Goal: Transaction & Acquisition: Download file/media

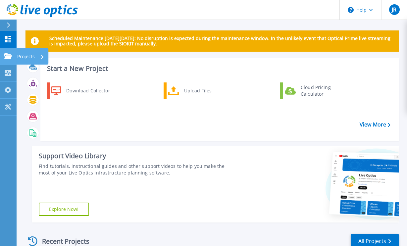
click at [25, 57] on p "Projects" at bounding box center [26, 56] width 18 height 17
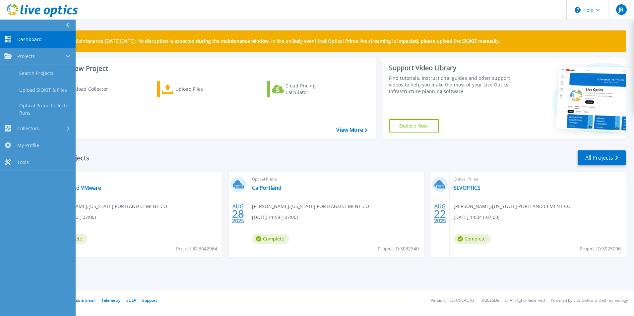
click at [199, 136] on div "Download Collector Upload Files Cloud Pricing Calculator" at bounding box center [207, 106] width 330 height 60
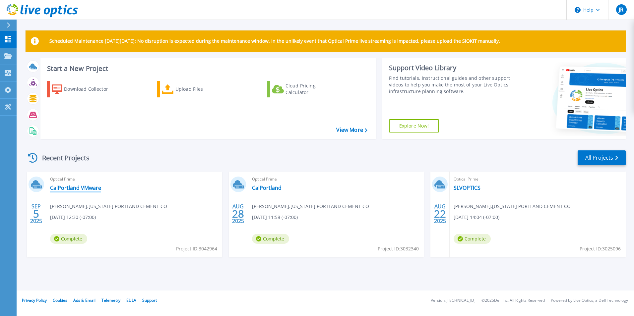
click at [77, 185] on link "CalPortland VMware" at bounding box center [75, 188] width 51 height 7
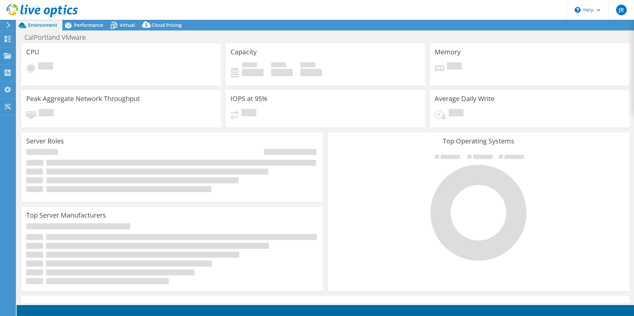
select select "USD"
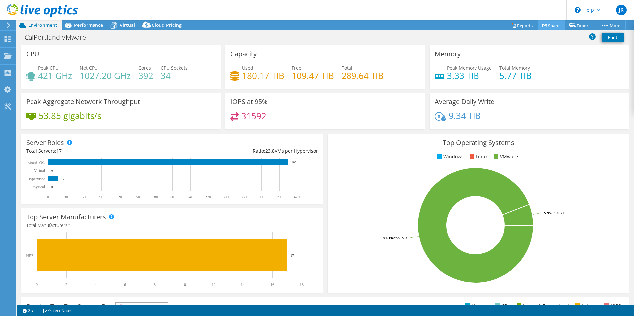
click at [547, 25] on link "Share" at bounding box center [550, 25] width 27 height 10
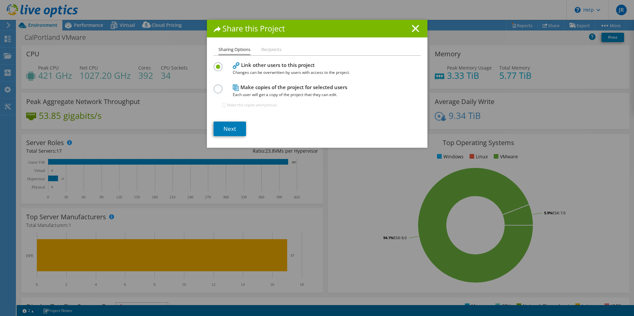
click at [216, 86] on label at bounding box center [219, 85] width 12 height 2
click at [0, 0] on input "radio" at bounding box center [0, 0] width 0 height 0
click at [222, 105] on input "Make the copies anonymous." at bounding box center [224, 105] width 4 height 4
checkbox input "true"
click at [230, 128] on link "Next" at bounding box center [229, 129] width 32 height 15
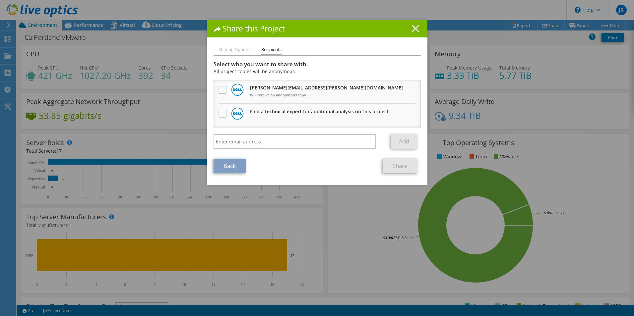
click at [414, 28] on icon at bounding box center [415, 28] width 7 height 7
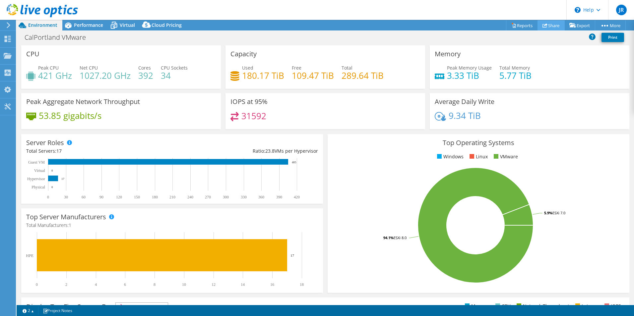
click at [550, 25] on link "Share" at bounding box center [550, 25] width 27 height 10
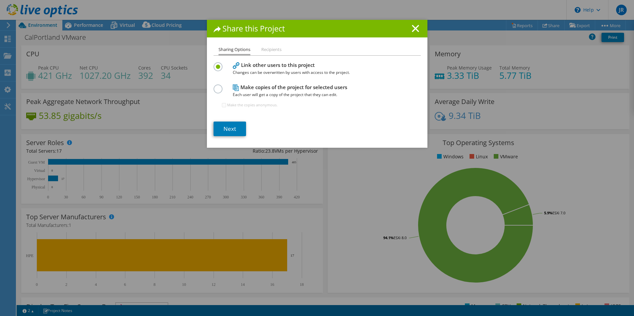
click at [216, 86] on label at bounding box center [219, 85] width 12 height 2
click at [0, 0] on input "radio" at bounding box center [0, 0] width 0 height 0
click at [233, 129] on link "Next" at bounding box center [229, 129] width 32 height 15
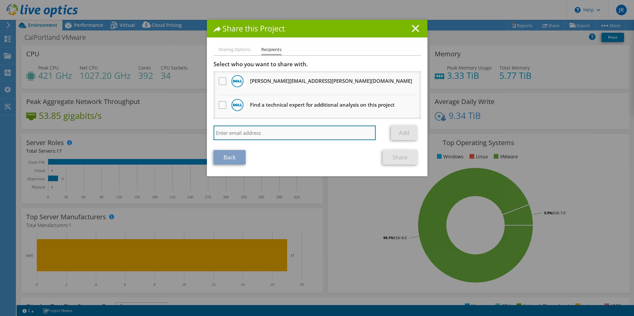
click at [229, 134] on input "search" at bounding box center [294, 133] width 162 height 15
type input "[EMAIL_ADDRESS][DOMAIN_NAME]"
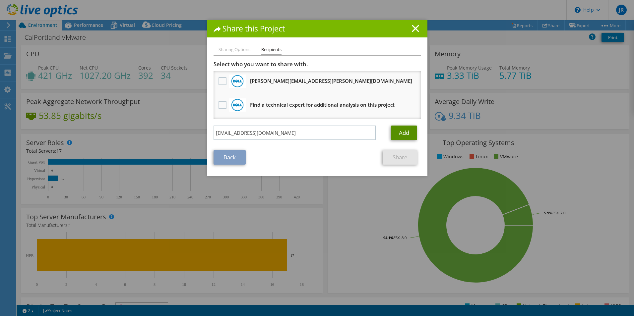
click at [398, 134] on link "Add" at bounding box center [404, 133] width 26 height 15
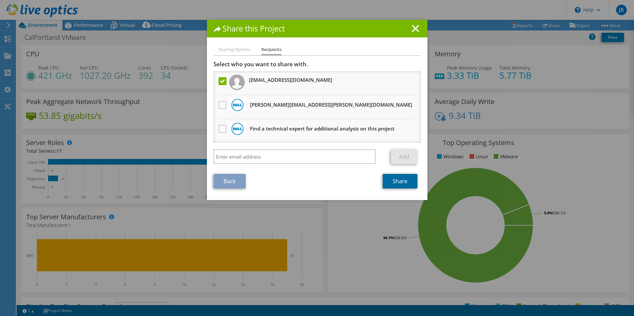
click at [396, 182] on link "Share" at bounding box center [399, 181] width 35 height 15
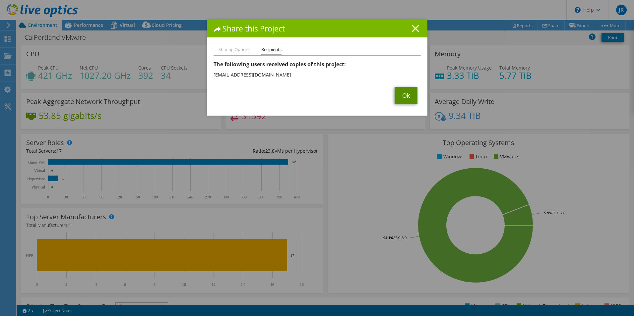
click at [402, 96] on link "Ok" at bounding box center [405, 95] width 23 height 17
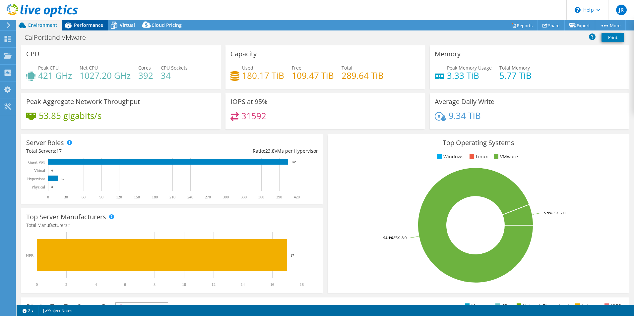
click at [96, 25] on span "Performance" at bounding box center [88, 25] width 29 height 6
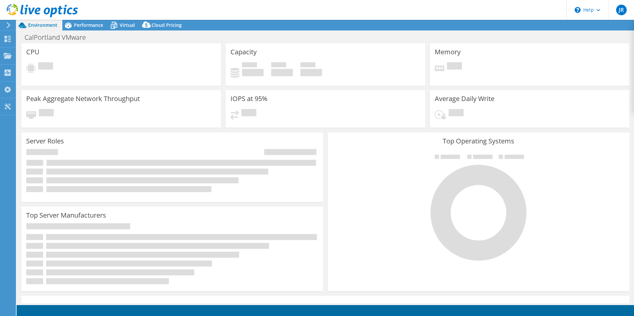
select select "USD"
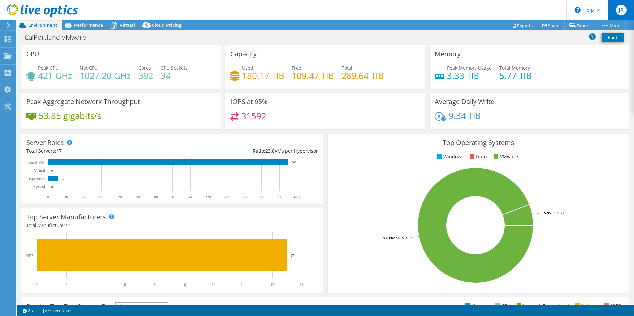
click at [623, 10] on span "JR" at bounding box center [621, 10] width 11 height 11
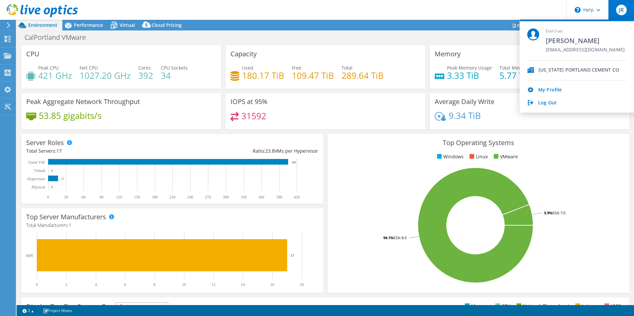
click at [444, 18] on header "JR End User [PERSON_NAME] [EMAIL_ADDRESS][DOMAIN_NAME] [US_STATE] PORTLAND CEME…" at bounding box center [317, 10] width 634 height 20
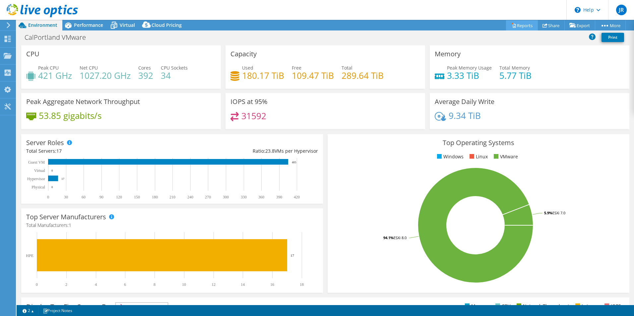
click at [528, 24] on link "Reports" at bounding box center [522, 25] width 32 height 10
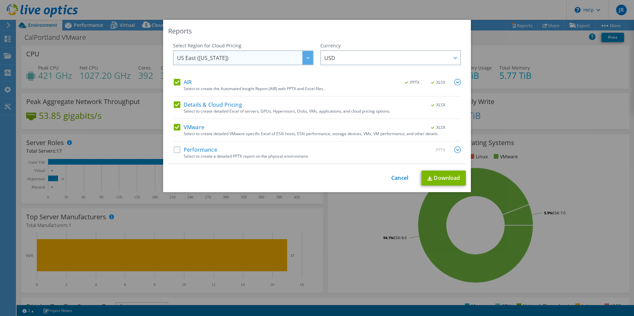
click at [282, 59] on span "US East ([US_STATE])" at bounding box center [245, 58] width 136 height 14
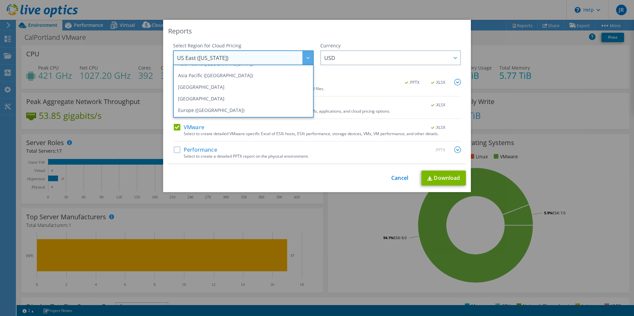
scroll to position [89, 0]
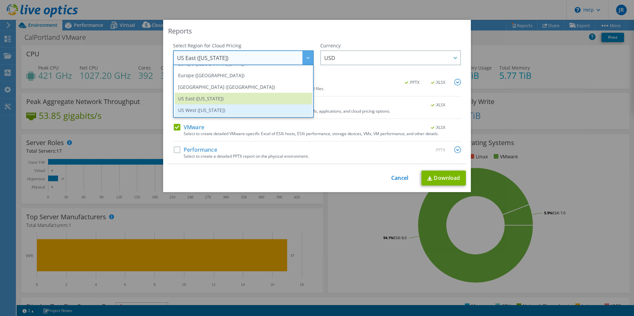
click at [233, 109] on li "US West ([US_STATE])" at bounding box center [243, 110] width 137 height 12
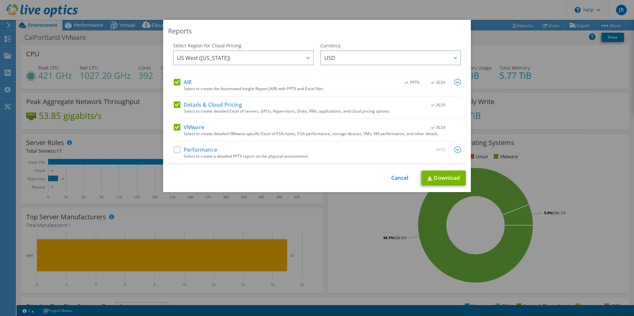
click at [175, 149] on label "Performance" at bounding box center [195, 149] width 43 height 7
click at [0, 0] on input "Performance" at bounding box center [0, 0] width 0 height 0
click at [455, 149] on img at bounding box center [457, 149] width 7 height 7
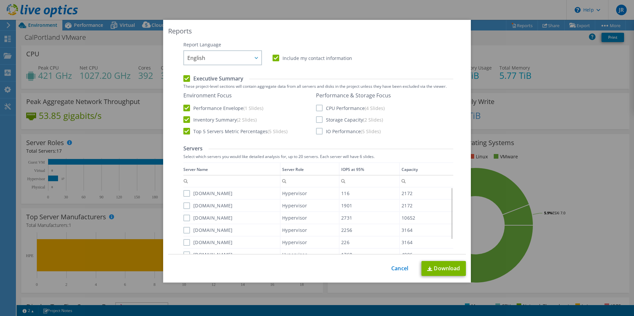
scroll to position [89, 0]
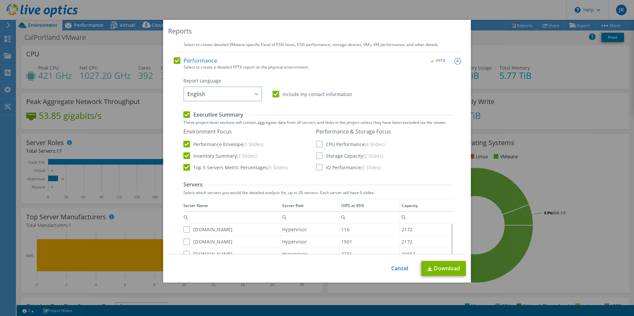
click at [316, 145] on label "CPU Performance (4 Slides)" at bounding box center [350, 144] width 69 height 7
click at [0, 0] on input "CPU Performance (4 Slides)" at bounding box center [0, 0] width 0 height 0
click at [316, 156] on label "Storage Capacity (2 Slides)" at bounding box center [349, 155] width 67 height 7
click at [0, 0] on input "Storage Capacity (2 Slides)" at bounding box center [0, 0] width 0 height 0
click at [319, 168] on label "IO Performance (5 Slides)" at bounding box center [348, 167] width 65 height 7
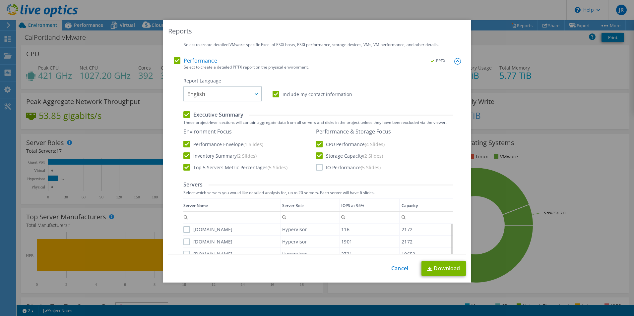
click at [0, 0] on input "IO Performance (5 Slides)" at bounding box center [0, 0] width 0 height 0
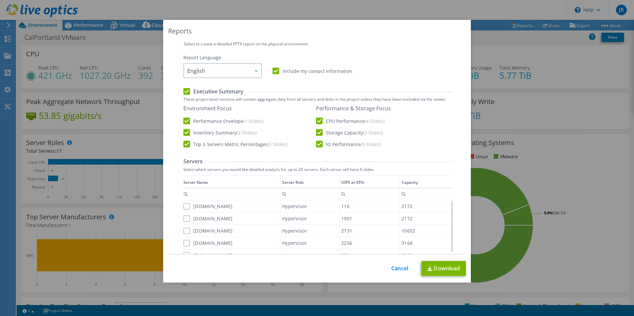
scroll to position [122, 0]
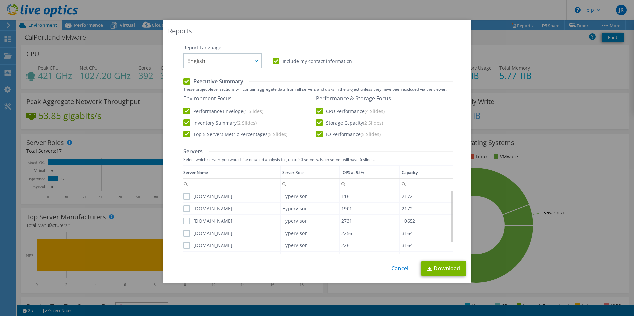
click at [186, 196] on label "[DOMAIN_NAME]" at bounding box center [207, 196] width 49 height 7
click at [0, 0] on input "[DOMAIN_NAME]" at bounding box center [0, 0] width 0 height 0
click at [184, 208] on label "[DOMAIN_NAME]" at bounding box center [207, 208] width 49 height 7
click at [0, 0] on input "[DOMAIN_NAME]" at bounding box center [0, 0] width 0 height 0
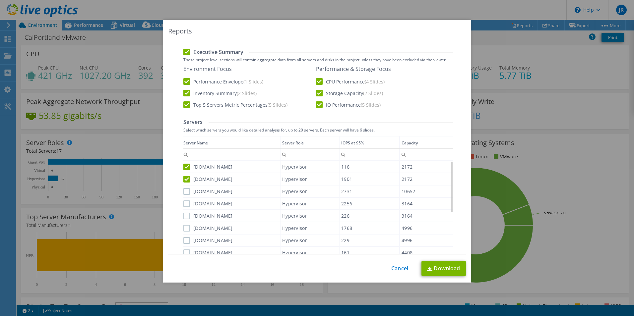
scroll to position [189, 0]
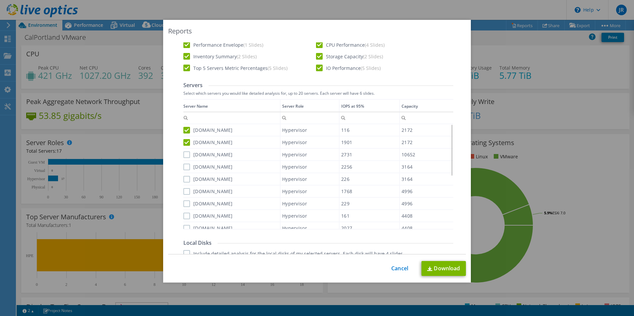
click at [183, 154] on label "[DOMAIN_NAME]" at bounding box center [207, 154] width 49 height 7
click at [0, 0] on input "[DOMAIN_NAME]" at bounding box center [0, 0] width 0 height 0
click at [183, 165] on label "[DOMAIN_NAME]" at bounding box center [207, 167] width 49 height 7
click at [0, 0] on input "[DOMAIN_NAME]" at bounding box center [0, 0] width 0 height 0
click at [184, 178] on label "[DOMAIN_NAME]" at bounding box center [207, 179] width 49 height 7
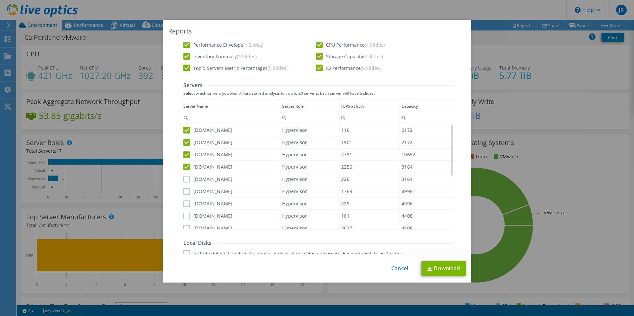
click at [0, 0] on input "[DOMAIN_NAME]" at bounding box center [0, 0] width 0 height 0
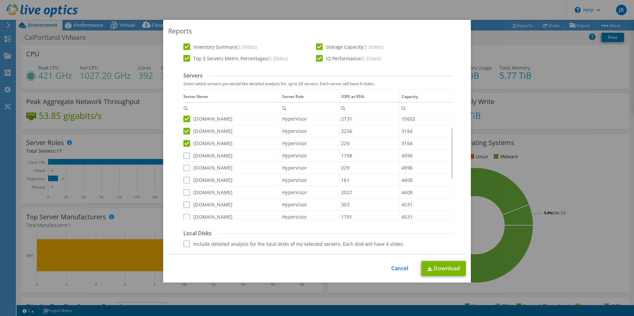
scroll to position [155, 0]
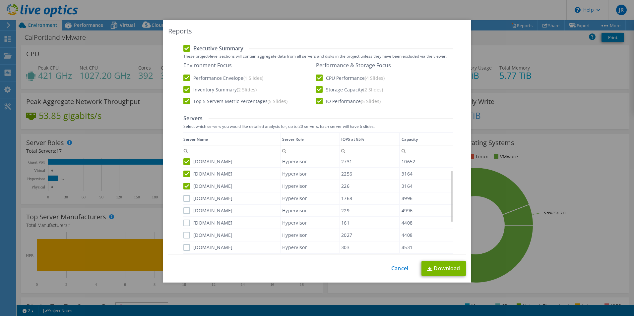
click at [186, 198] on label "[DOMAIN_NAME]" at bounding box center [207, 198] width 49 height 7
click at [0, 0] on input "[DOMAIN_NAME]" at bounding box center [0, 0] width 0 height 0
click at [183, 211] on label "[DOMAIN_NAME]" at bounding box center [207, 210] width 49 height 7
click at [0, 0] on input "[DOMAIN_NAME]" at bounding box center [0, 0] width 0 height 0
click at [183, 224] on label "[DOMAIN_NAME]" at bounding box center [207, 223] width 49 height 7
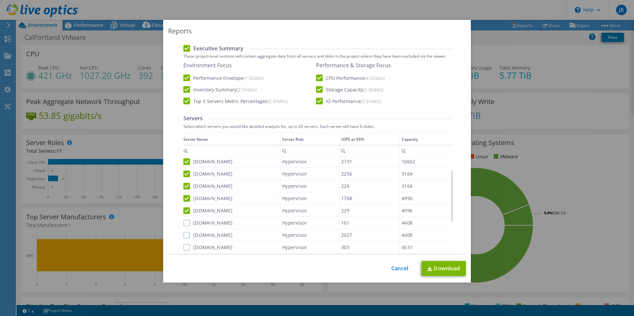
click at [0, 0] on input "[DOMAIN_NAME]" at bounding box center [0, 0] width 0 height 0
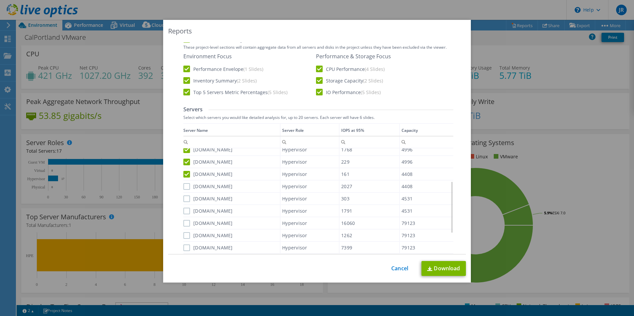
scroll to position [189, 0]
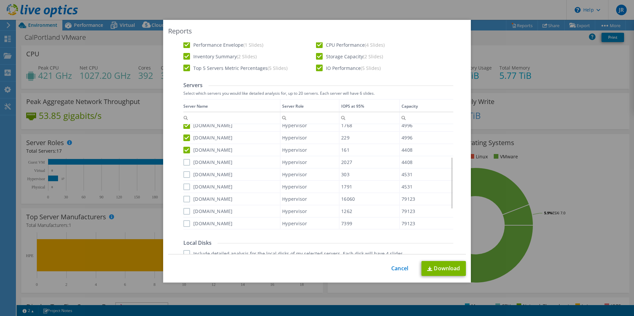
click at [185, 162] on label "[DOMAIN_NAME]" at bounding box center [207, 162] width 49 height 7
click at [0, 0] on input "[DOMAIN_NAME]" at bounding box center [0, 0] width 0 height 0
click at [180, 180] on div "Performance .PPTX Select to create a detailed PPTX report on the physical envir…" at bounding box center [317, 222] width 287 height 528
click at [184, 176] on label "[DOMAIN_NAME]" at bounding box center [207, 174] width 49 height 7
click at [0, 0] on input "[DOMAIN_NAME]" at bounding box center [0, 0] width 0 height 0
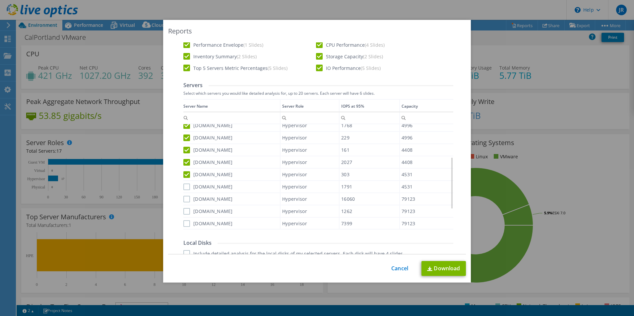
click at [184, 186] on label "[DOMAIN_NAME]" at bounding box center [207, 187] width 49 height 7
click at [0, 0] on input "[DOMAIN_NAME]" at bounding box center [0, 0] width 0 height 0
click at [183, 200] on label "[DOMAIN_NAME]" at bounding box center [207, 199] width 49 height 7
click at [0, 0] on input "[DOMAIN_NAME]" at bounding box center [0, 0] width 0 height 0
click at [184, 210] on label "[DOMAIN_NAME]" at bounding box center [207, 211] width 49 height 7
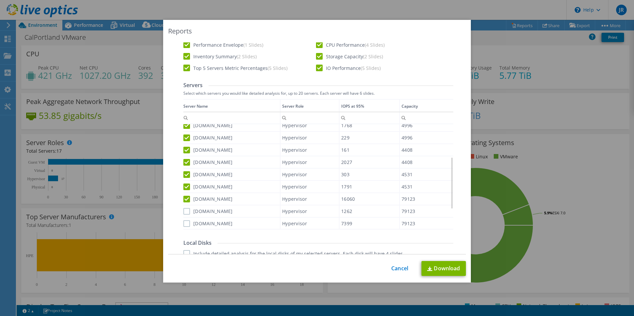
click at [0, 0] on input "[DOMAIN_NAME]" at bounding box center [0, 0] width 0 height 0
click at [184, 224] on label "[DOMAIN_NAME]" at bounding box center [207, 223] width 49 height 7
click at [0, 0] on input "[DOMAIN_NAME]" at bounding box center [0, 0] width 0 height 0
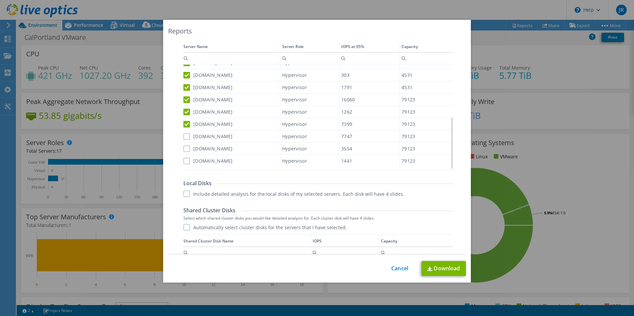
scroll to position [255, 0]
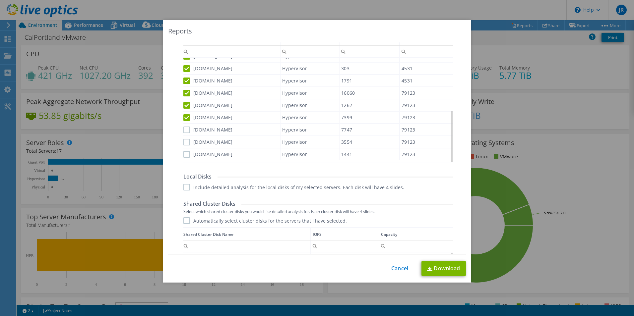
click at [183, 130] on label "[DOMAIN_NAME]" at bounding box center [207, 130] width 49 height 7
click at [0, 0] on input "[DOMAIN_NAME]" at bounding box center [0, 0] width 0 height 0
click at [183, 130] on label "[DOMAIN_NAME]" at bounding box center [207, 130] width 49 height 7
click at [0, 0] on input "[DOMAIN_NAME]" at bounding box center [0, 0] width 0 height 0
drag, startPoint x: 181, startPoint y: 130, endPoint x: 185, endPoint y: 132, distance: 4.7
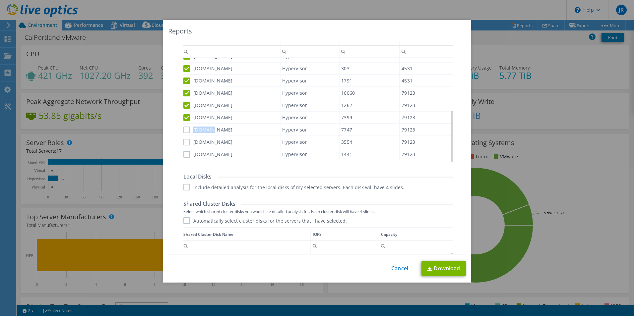
click at [185, 132] on label "[DOMAIN_NAME]" at bounding box center [207, 130] width 49 height 7
click at [0, 0] on input "[DOMAIN_NAME]" at bounding box center [0, 0] width 0 height 0
click at [184, 143] on label "[DOMAIN_NAME]" at bounding box center [207, 142] width 49 height 7
click at [0, 0] on input "[DOMAIN_NAME]" at bounding box center [0, 0] width 0 height 0
click at [183, 155] on label "[DOMAIN_NAME]" at bounding box center [207, 154] width 49 height 7
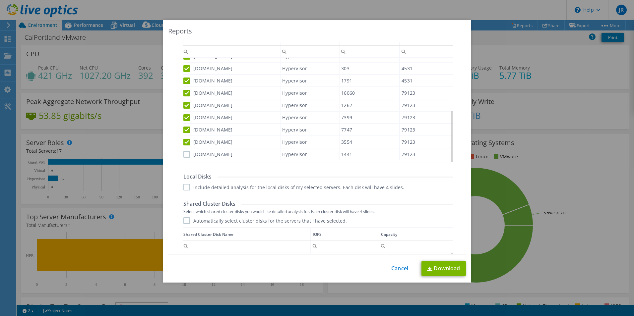
click at [0, 0] on input "[DOMAIN_NAME]" at bounding box center [0, 0] width 0 height 0
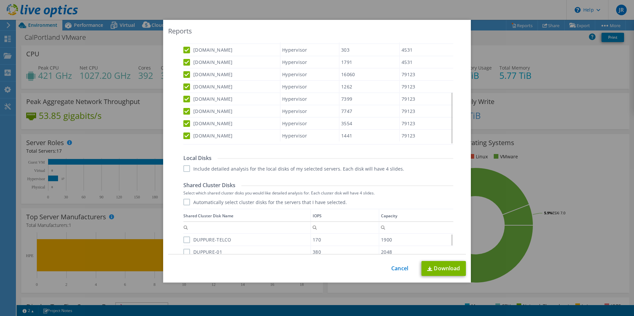
scroll to position [288, 0]
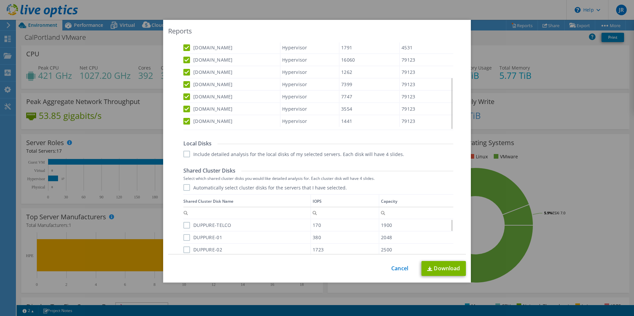
click at [184, 155] on label "Include detailed analysis for the local disks of my selected servers. Each disk…" at bounding box center [293, 154] width 221 height 7
click at [0, 0] on input "Include detailed analysis for the local disks of my selected servers. Each disk…" at bounding box center [0, 0] width 0 height 0
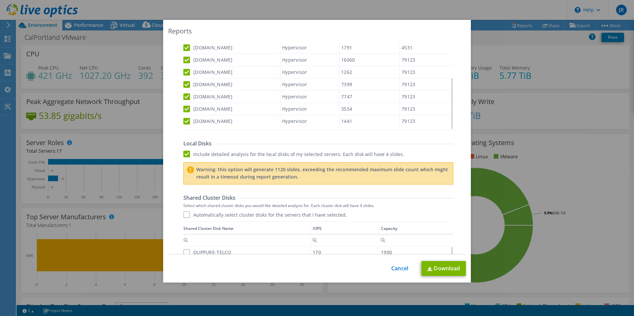
click at [184, 155] on label "Include detailed analysis for the local disks of my selected servers. Each disk…" at bounding box center [293, 154] width 221 height 7
click at [0, 0] on input "Include detailed analysis for the local disks of my selected servers. Each disk…" at bounding box center [0, 0] width 0 height 0
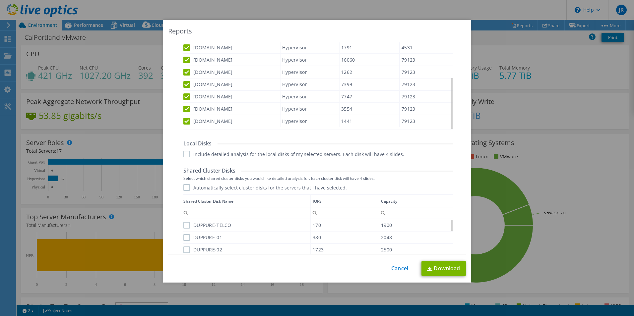
click at [184, 187] on label "Automatically select cluster disks for the servers that I have selected." at bounding box center [264, 187] width 163 height 7
click at [0, 0] on input "Automatically select cluster disks for the servers that I have selected." at bounding box center [0, 0] width 0 height 0
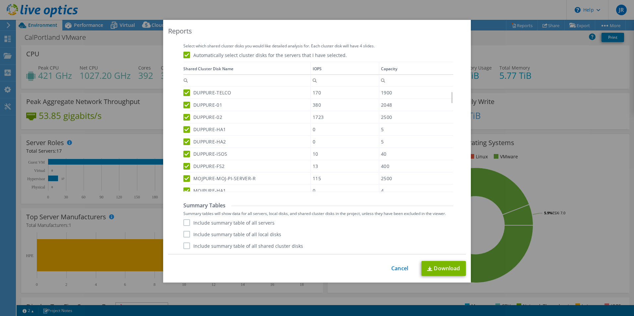
scroll to position [80, 0]
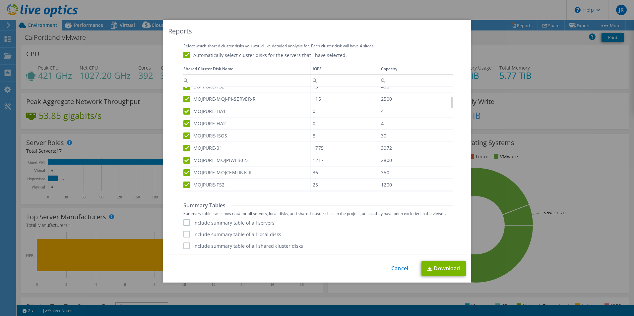
click at [186, 223] on label "Include summary table of all servers" at bounding box center [228, 222] width 91 height 7
click at [0, 0] on input "Include summary table of all servers" at bounding box center [0, 0] width 0 height 0
click at [185, 236] on label "Include summary table of all local disks" at bounding box center [232, 234] width 98 height 7
click at [0, 0] on input "Include summary table of all local disks" at bounding box center [0, 0] width 0 height 0
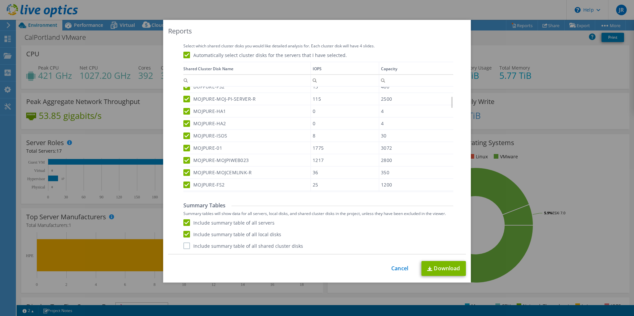
click at [184, 246] on label "Include summary table of all shared cluster disks" at bounding box center [243, 246] width 120 height 7
click at [0, 0] on input "Include summary table of all shared cluster disks" at bounding box center [0, 0] width 0 height 0
click at [432, 269] on link "Download" at bounding box center [443, 268] width 44 height 15
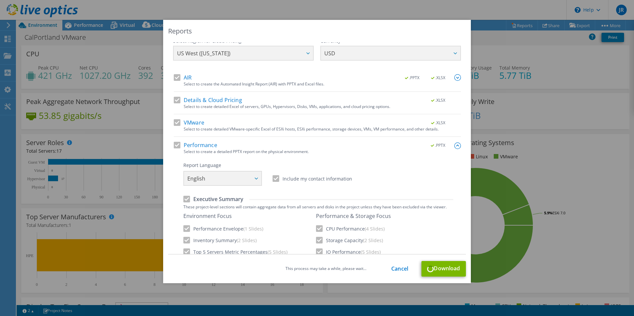
scroll to position [0, 0]
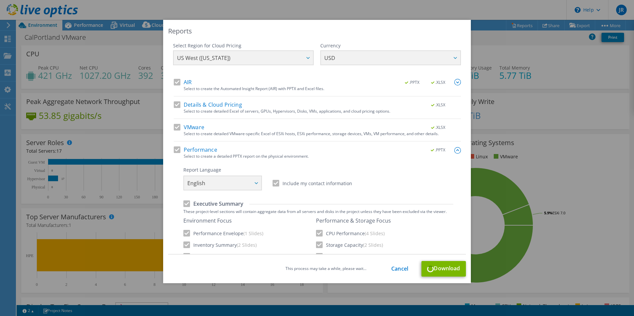
click at [321, 4] on div "Reports Select Region for Cloud Pricing Asia Pacific ([GEOGRAPHIC_DATA]) [GEOGR…" at bounding box center [317, 158] width 634 height 316
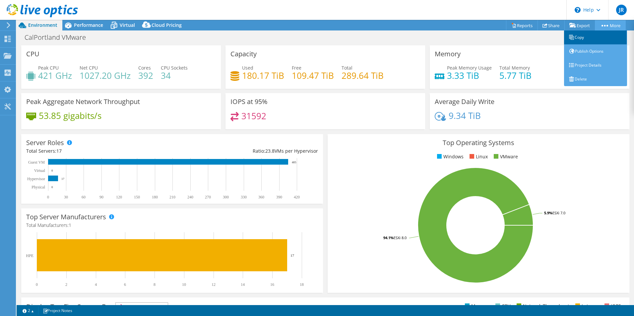
click at [591, 37] on link "Copy" at bounding box center [595, 37] width 63 height 14
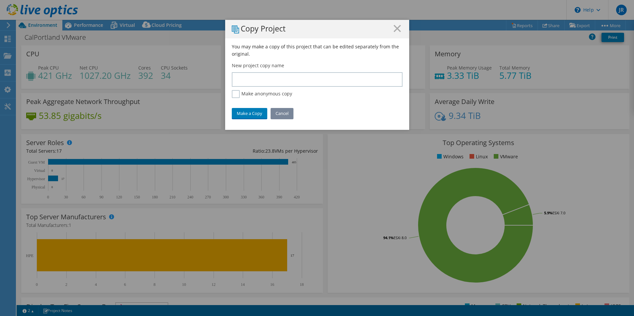
click at [283, 113] on link "Cancel" at bounding box center [281, 113] width 23 height 11
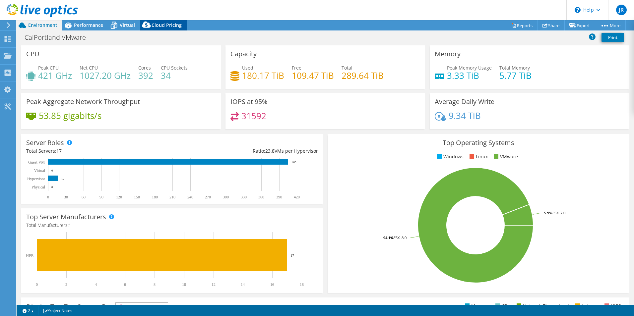
click at [153, 25] on span "Cloud Pricing" at bounding box center [166, 25] width 30 height 6
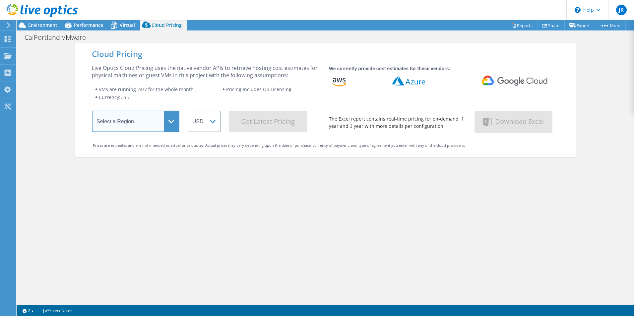
click at [157, 123] on select "Select a Region [GEOGRAPHIC_DATA] ([GEOGRAPHIC_DATA]) [GEOGRAPHIC_DATA] ([GEOGR…" at bounding box center [135, 122] width 87 height 22
select select "USWest"
click at [92, 112] on select "Select a Region [GEOGRAPHIC_DATA] ([GEOGRAPHIC_DATA]) [GEOGRAPHIC_DATA] ([GEOGR…" at bounding box center [135, 122] width 87 height 22
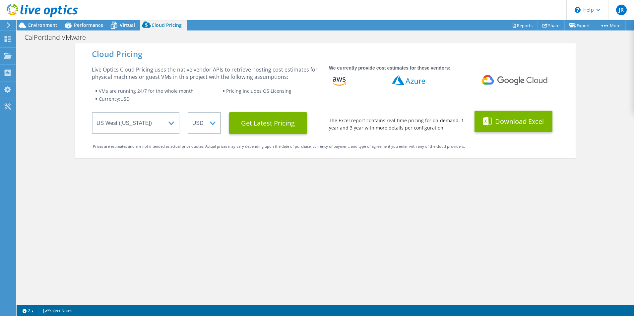
click at [497, 120] on button "Download Excel" at bounding box center [513, 122] width 78 height 22
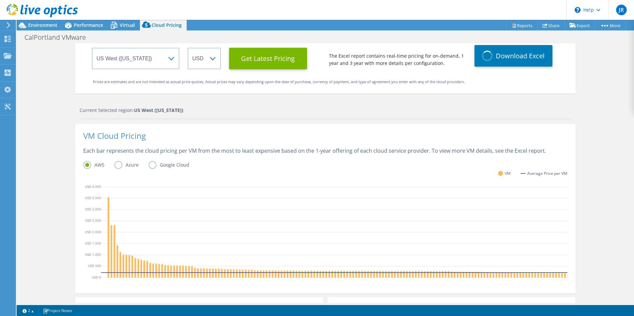
scroll to position [66, 0]
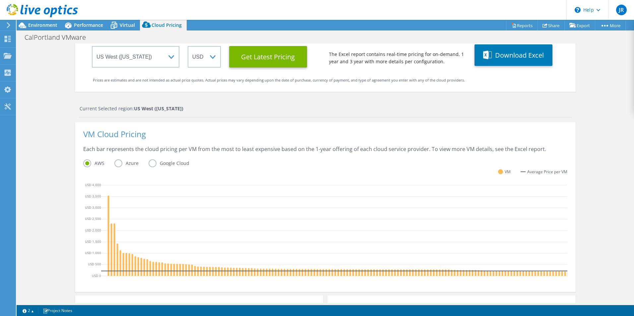
click at [119, 165] on label "Azure" at bounding box center [131, 163] width 34 height 8
click at [0, 0] on input "Azure" at bounding box center [0, 0] width 0 height 0
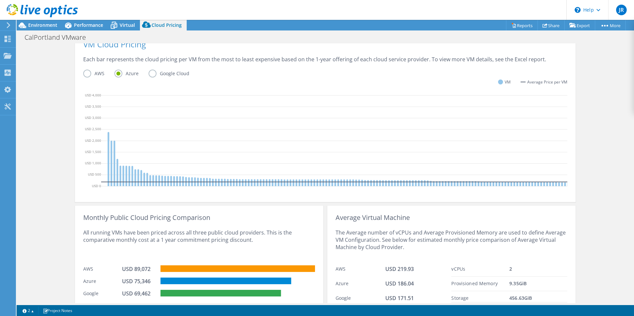
scroll to position [188, 0]
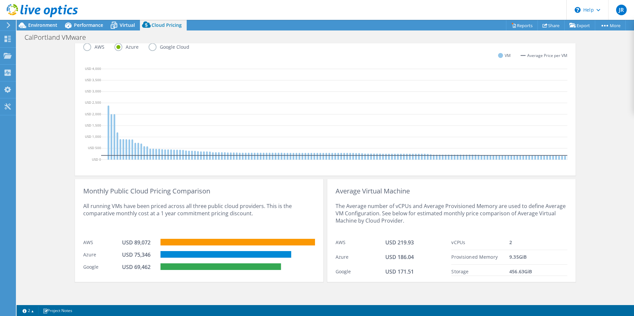
click at [28, 184] on div "Cloud Pricing Live Optics Cloud Pricing uses the native vendor APIs to retrieve…" at bounding box center [325, 82] width 617 height 442
